Goal: Task Accomplishment & Management: Complete application form

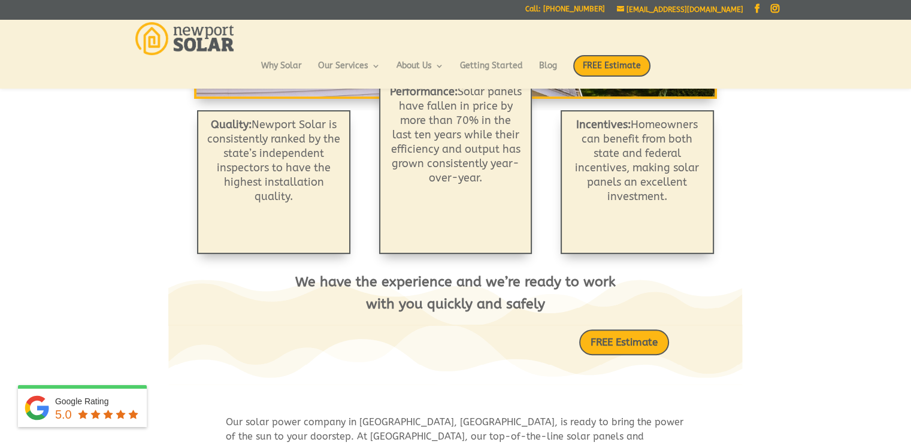
scroll to position [388, 0]
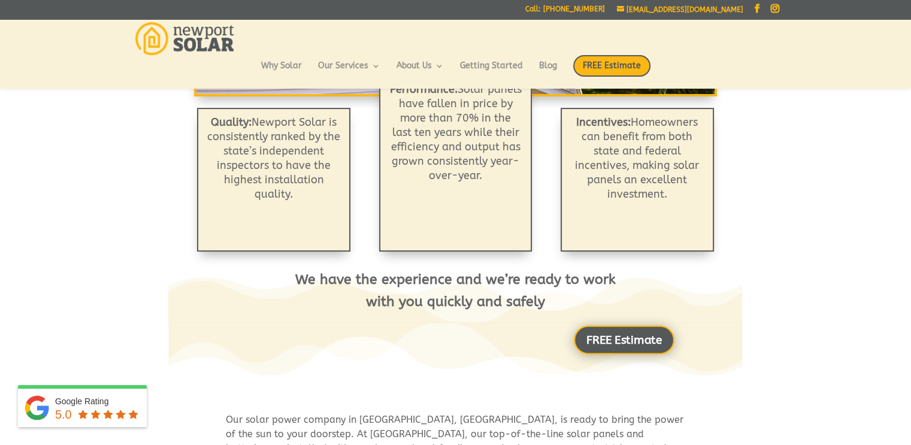
click at [619, 335] on link "FREE Estimate" at bounding box center [624, 339] width 101 height 29
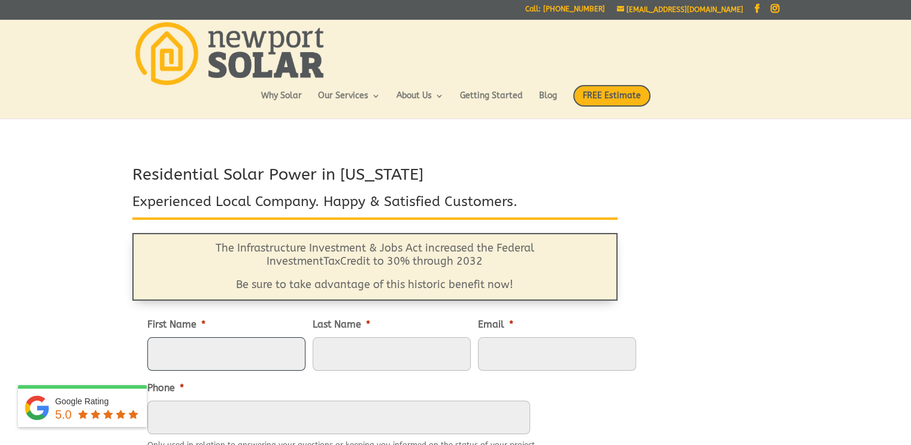
click at [235, 354] on input "First Name *" at bounding box center [226, 354] width 158 height 34
type input "[PERSON_NAME]"
type input "Zani"
type input "CleoZani47@gmail.com"
type input "5082742922"
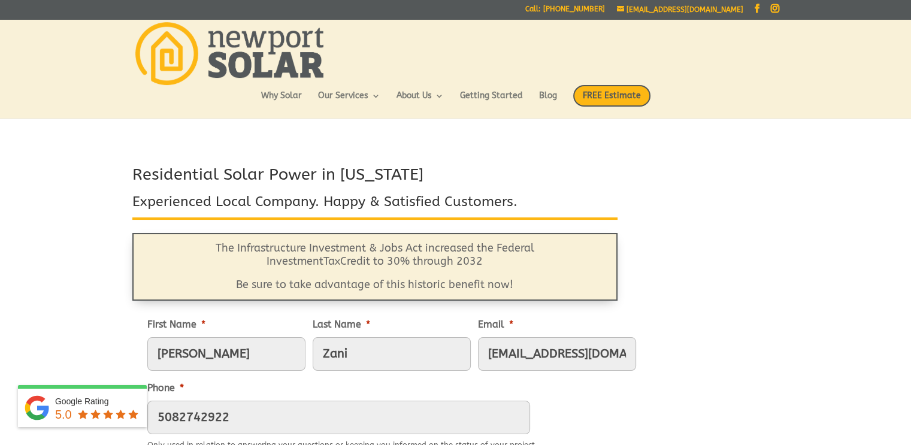
type input "35 Kenyon Street, Apt 4"
type input "Providence"
type input "02903-1431"
type input "(508) 274-2922"
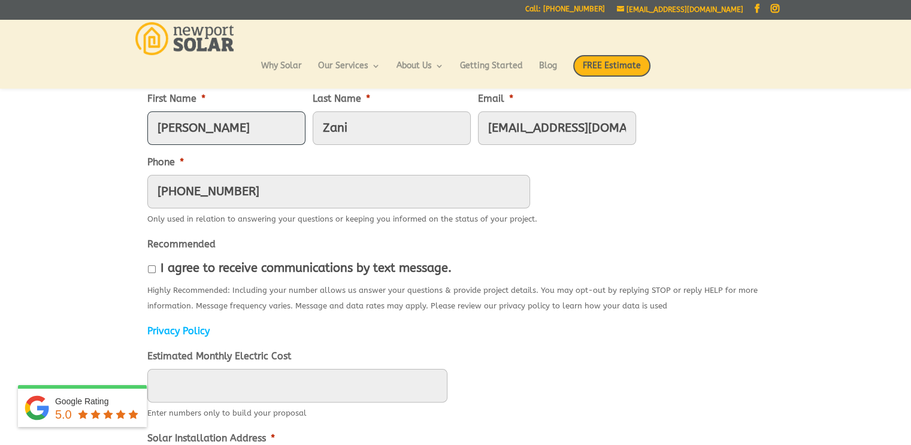
scroll to position [197, 0]
click at [151, 268] on input "I agree to receive communications by text message." at bounding box center [152, 268] width 8 height 8
checkbox input "true"
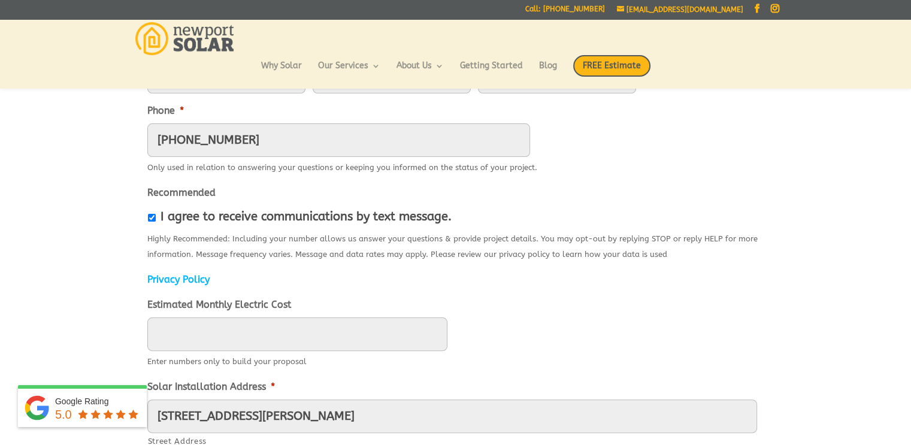
scroll to position [247, 0]
type input "____"
click at [258, 335] on input "____" at bounding box center [297, 335] width 300 height 34
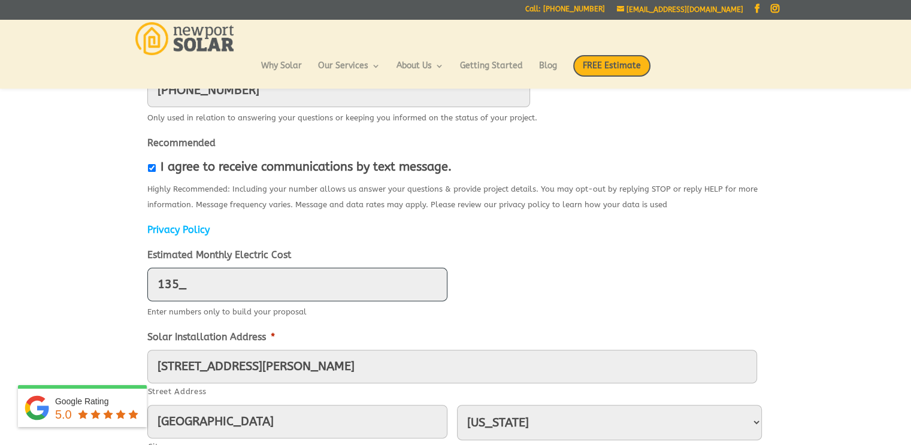
scroll to position [296, 0]
type input "135"
click at [73, 307] on div "Residential Solar Power in Rhode Island Experienced Local Company. Happy & Sati…" at bounding box center [455, 291] width 911 height 909
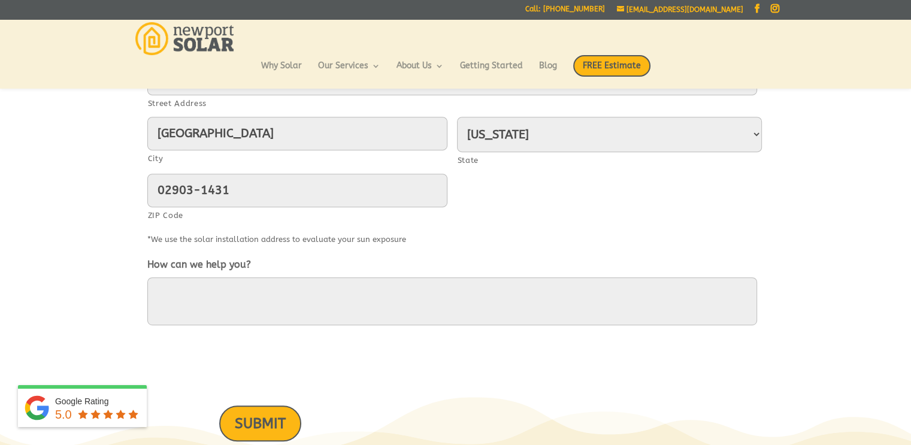
scroll to position [585, 0]
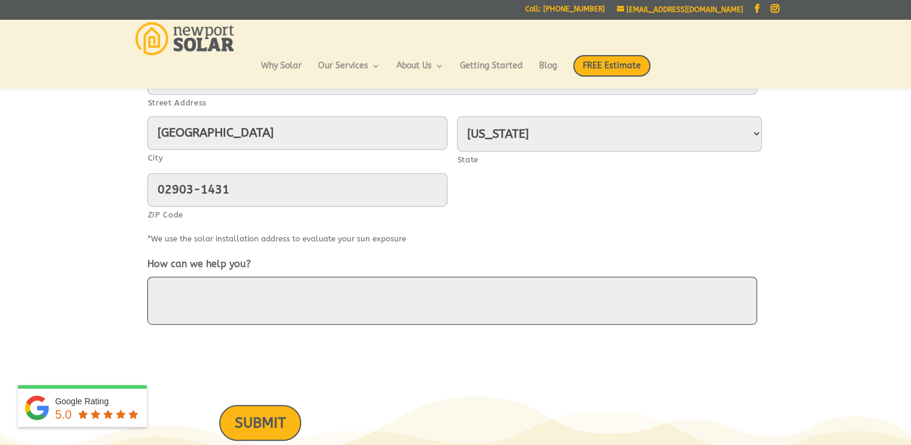
click at [191, 289] on textarea "How can we help you?" at bounding box center [452, 301] width 610 height 48
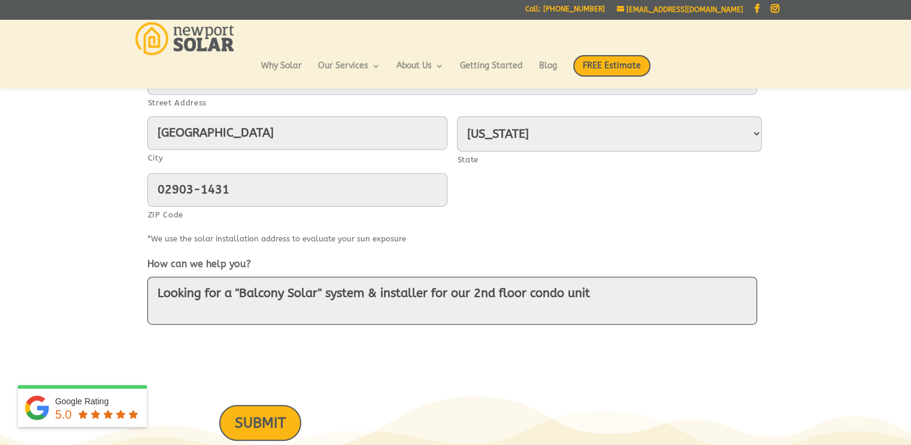
click at [473, 292] on textarea "Looking for a "Balcony Solar" system & installer for our 2nd floor condo unit" at bounding box center [452, 301] width 610 height 48
click at [686, 292] on textarea "Looking for a "Balcony Solar" system & installer for our south-facing 2nd floor…" at bounding box center [452, 301] width 610 height 48
click at [235, 289] on textarea "Looking for a "Balcony Solar" system & installer for our south-facing 2nd floor…" at bounding box center [452, 301] width 610 height 48
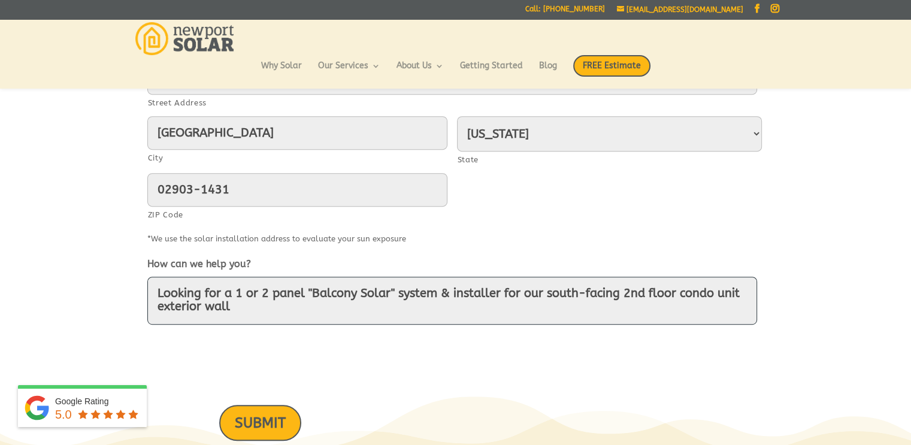
click at [259, 308] on textarea "Looking for a 1 or 2 panel "Balcony Solar" system & installer for our south-fac…" at bounding box center [452, 301] width 610 height 48
click at [440, 291] on textarea "Looking for a 1 or 2 panel "Balcony Solar" system & installer for our south-fac…" at bounding box center [452, 301] width 610 height 48
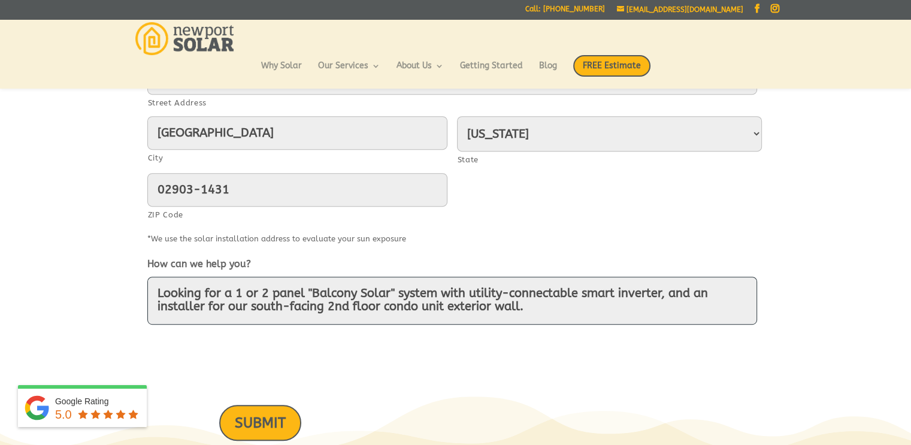
drag, startPoint x: 348, startPoint y: 305, endPoint x: 328, endPoint y: 306, distance: 19.2
click at [328, 306] on textarea "Looking for a 1 or 2 panel "Balcony Solar" system with utility-connectable smar…" at bounding box center [452, 301] width 610 height 48
type textarea "Looking for a 1 or 2 panel "Balcony Solar" system with utility-connectable smar…"
click at [558, 304] on textarea "Looking for a 1 or 2 panel "Balcony Solar" system with utility-connectable smar…" at bounding box center [452, 301] width 610 height 48
drag, startPoint x: 558, startPoint y: 310, endPoint x: 129, endPoint y: 285, distance: 429.8
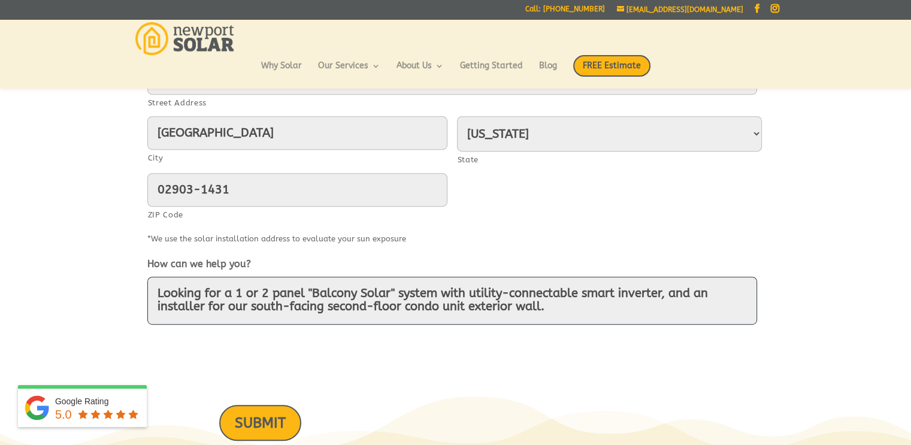
click at [129, 285] on div "Residential Solar Power in Rhode Island Experienced Local Company. Happy & Sati…" at bounding box center [455, 2] width 911 height 909
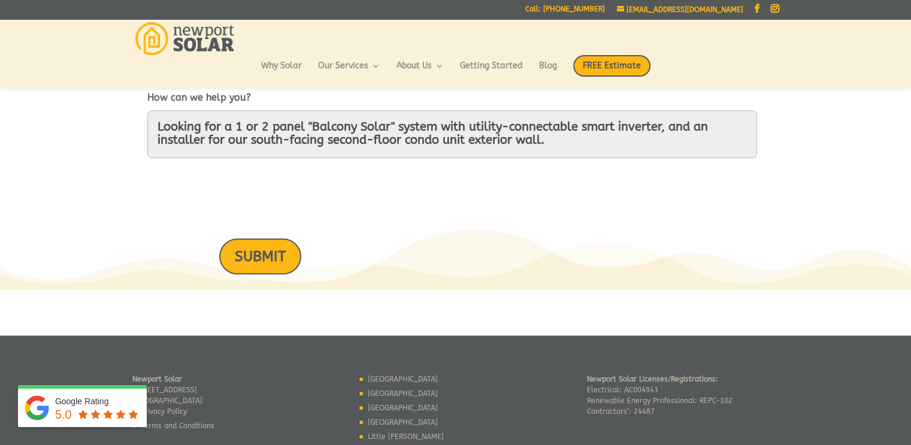
scroll to position [768, 0]
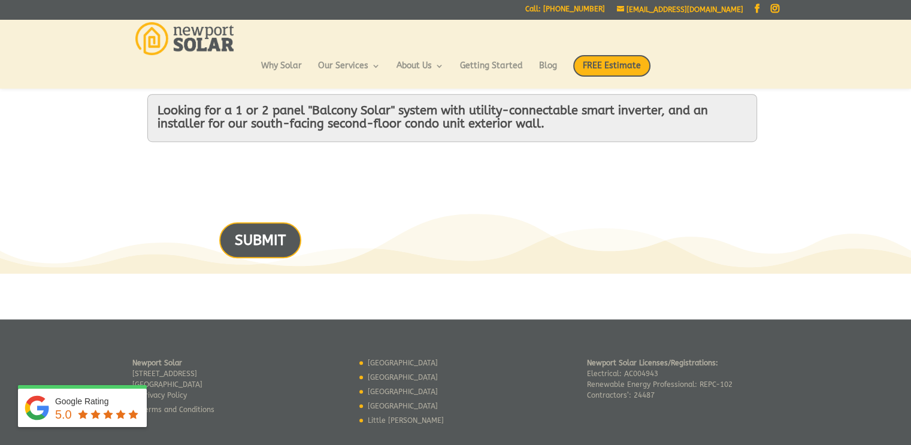
click at [262, 238] on input "SUBMIT" at bounding box center [260, 239] width 82 height 35
